Goal: Task Accomplishment & Management: Use online tool/utility

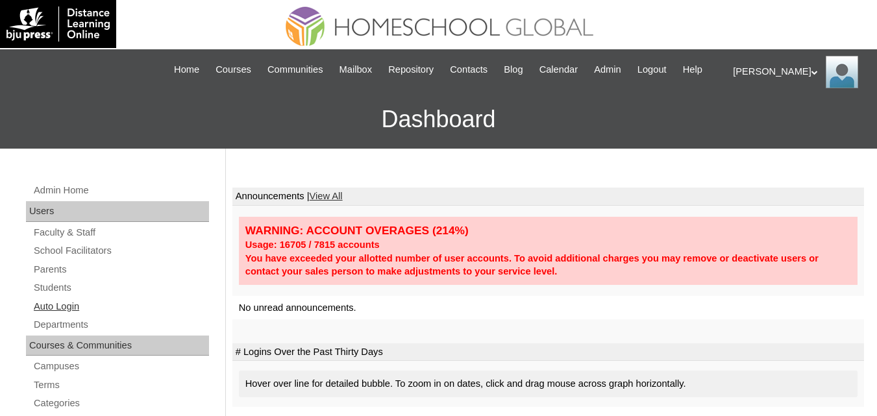
click at [57, 315] on link "Auto Login" at bounding box center [120, 307] width 177 height 16
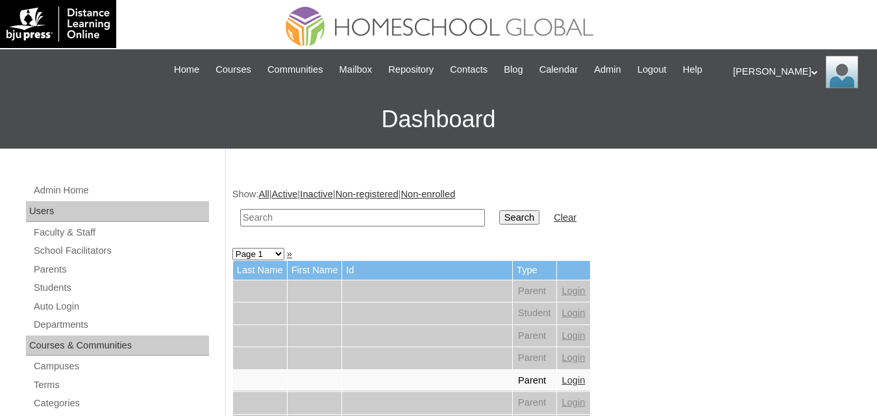
click at [322, 227] on input "text" at bounding box center [362, 218] width 245 height 18
paste input "MHP00216-TECHPH2022"
type input "MHP00216-TECHPH2022"
click at [499, 210] on input "Search" at bounding box center [519, 217] width 40 height 14
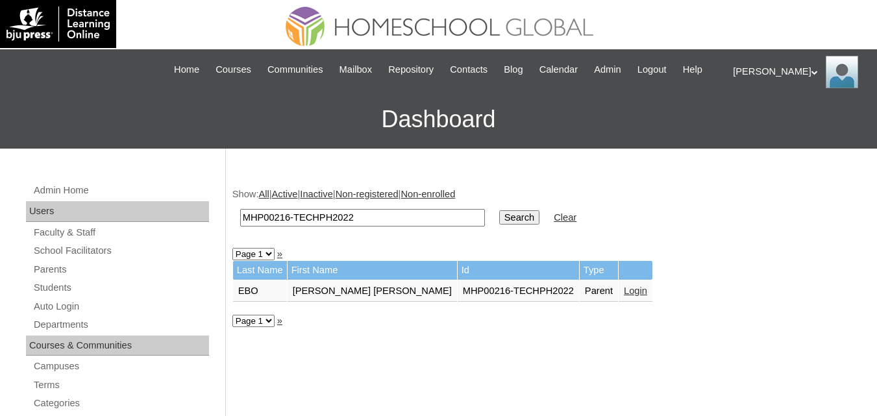
click at [624, 296] on link "Login" at bounding box center [635, 291] width 23 height 10
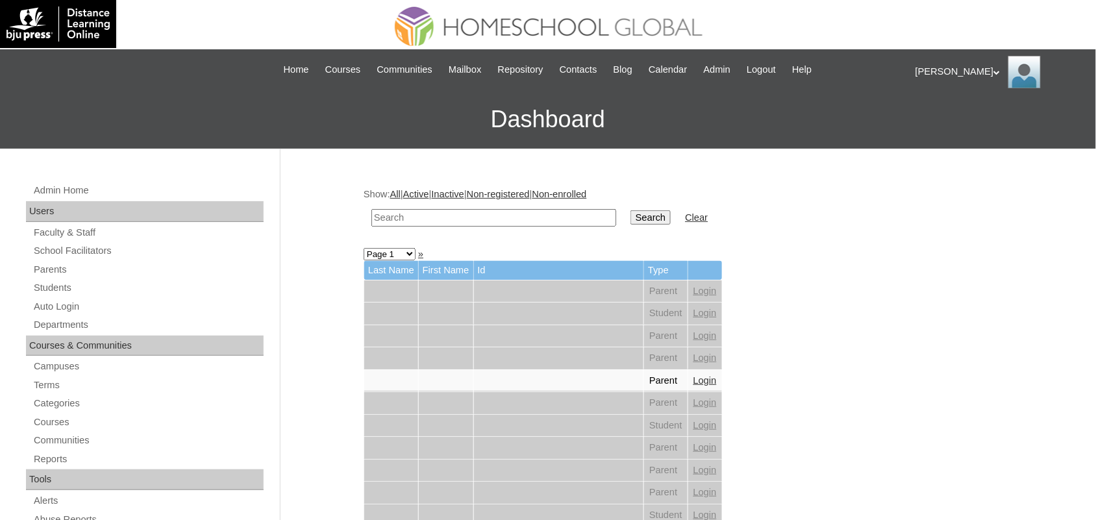
click at [489, 211] on input "text" at bounding box center [493, 218] width 245 height 18
paste input "Duchess [PERSON_NAME]"
type input "Duchess [PERSON_NAME]"
click at [630, 210] on input "Search" at bounding box center [650, 217] width 40 height 14
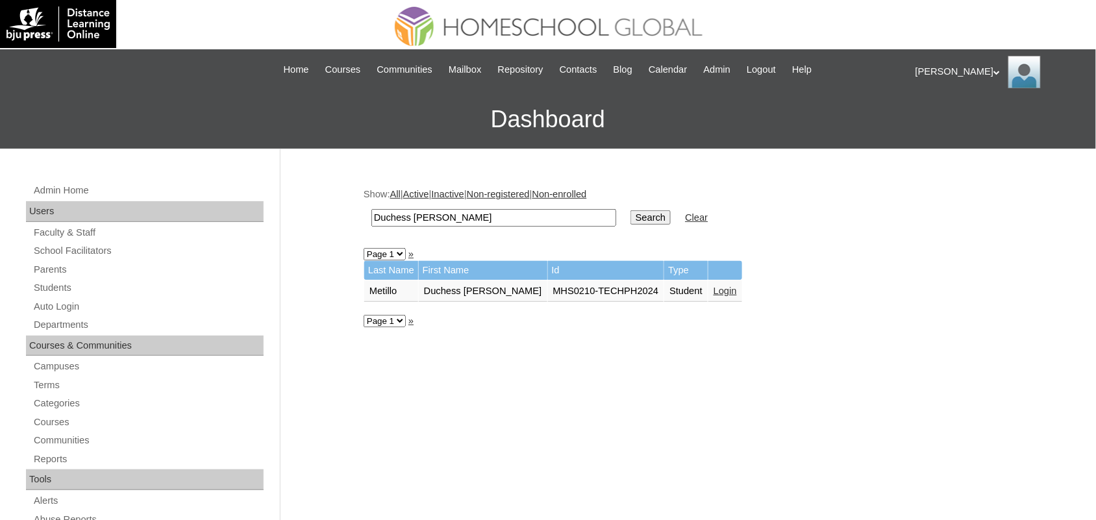
click at [714, 286] on link "Login" at bounding box center [725, 291] width 23 height 10
